Goal: Share content: Share content

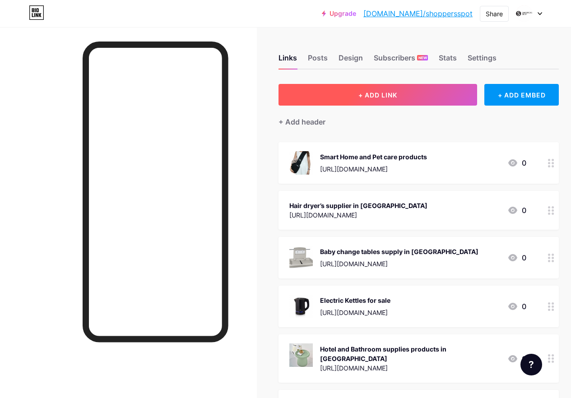
click at [344, 96] on button "+ ADD LINK" at bounding box center [377, 95] width 199 height 22
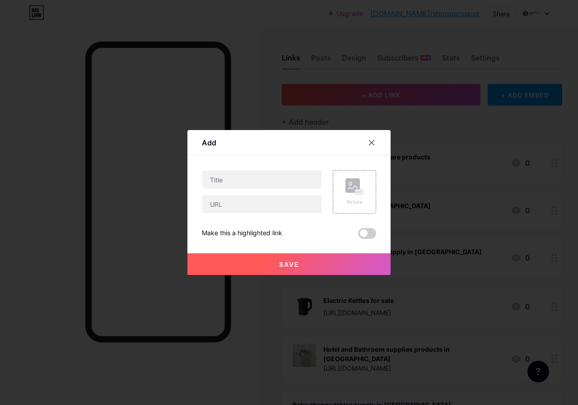
click at [255, 194] on div at bounding box center [262, 203] width 120 height 19
click at [260, 209] on input "text" at bounding box center [261, 204] width 119 height 18
paste input "[URL][DOMAIN_NAME]"
type input "[URL][DOMAIN_NAME]"
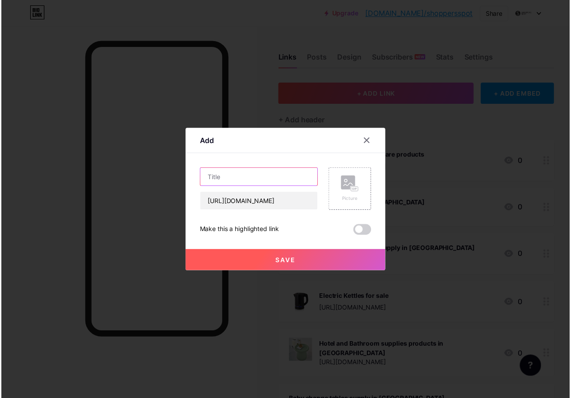
scroll to position [0, 0]
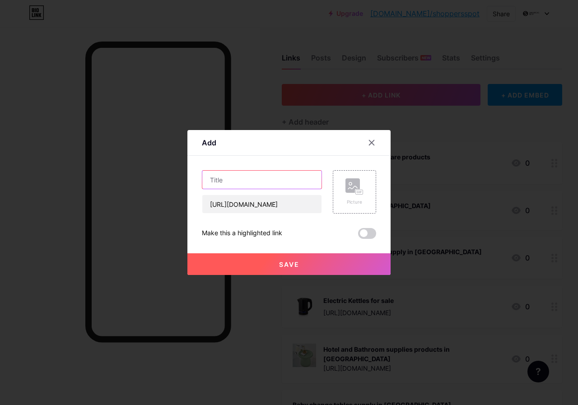
click at [250, 181] on input "text" at bounding box center [261, 180] width 119 height 18
paste input "Pet care products"
type input "Pet care products"
click at [305, 262] on button "Save" at bounding box center [288, 264] width 203 height 22
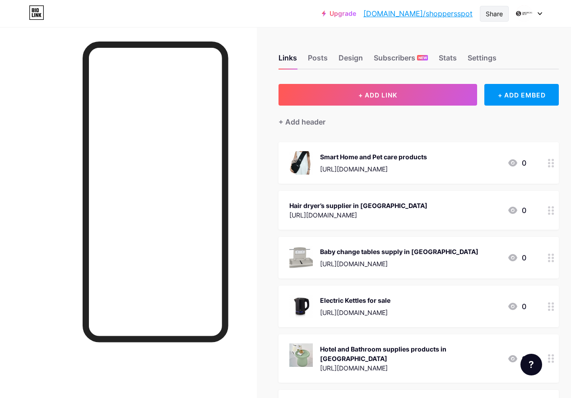
click at [491, 18] on div "Share" at bounding box center [494, 13] width 17 height 9
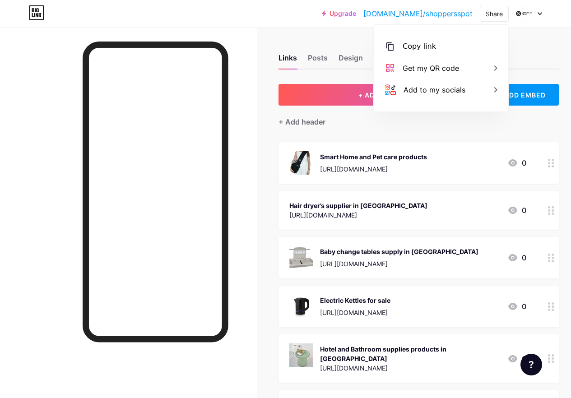
drag, startPoint x: 413, startPoint y: 50, endPoint x: 358, endPoint y: 235, distance: 193.0
click at [412, 50] on div "Copy link" at bounding box center [418, 46] width 33 height 11
